Goal: Transaction & Acquisition: Purchase product/service

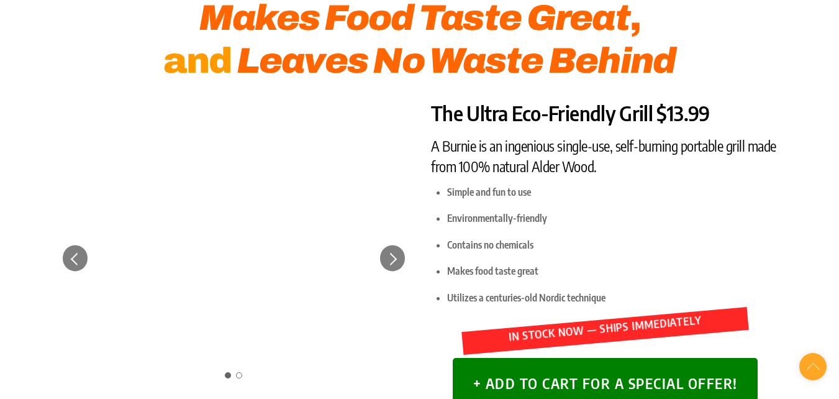
scroll to position [248, 0]
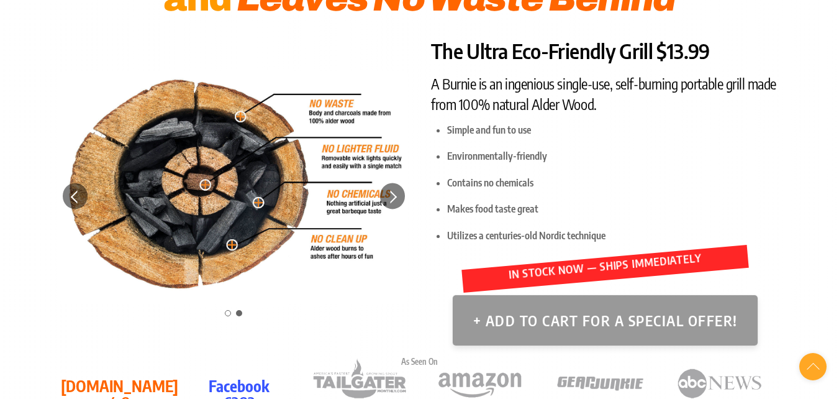
click at [553, 301] on button "+ Add to Cart for a Special Offer!" at bounding box center [605, 320] width 305 height 50
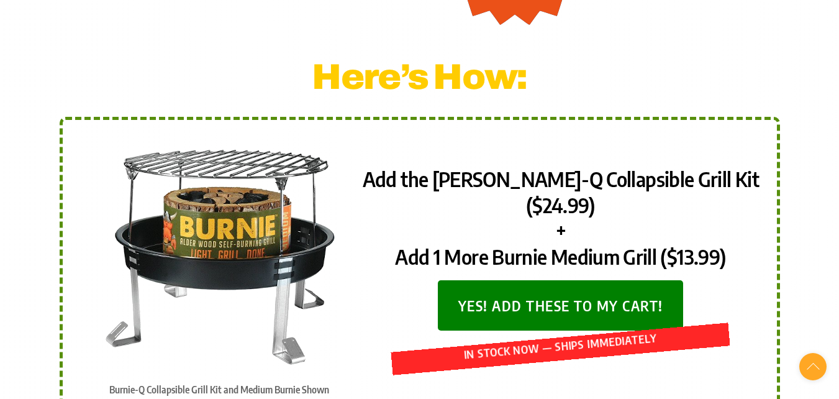
scroll to position [621, 0]
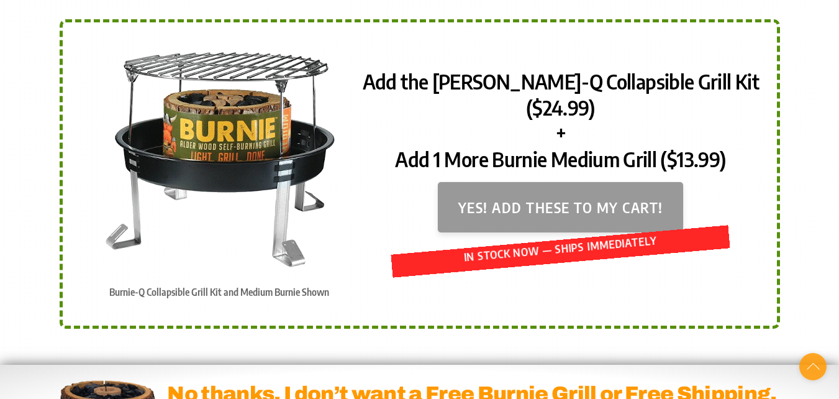
click at [525, 186] on button "Yes! Add these to my cart!" at bounding box center [560, 207] width 245 height 50
